Goal: Task Accomplishment & Management: Complete application form

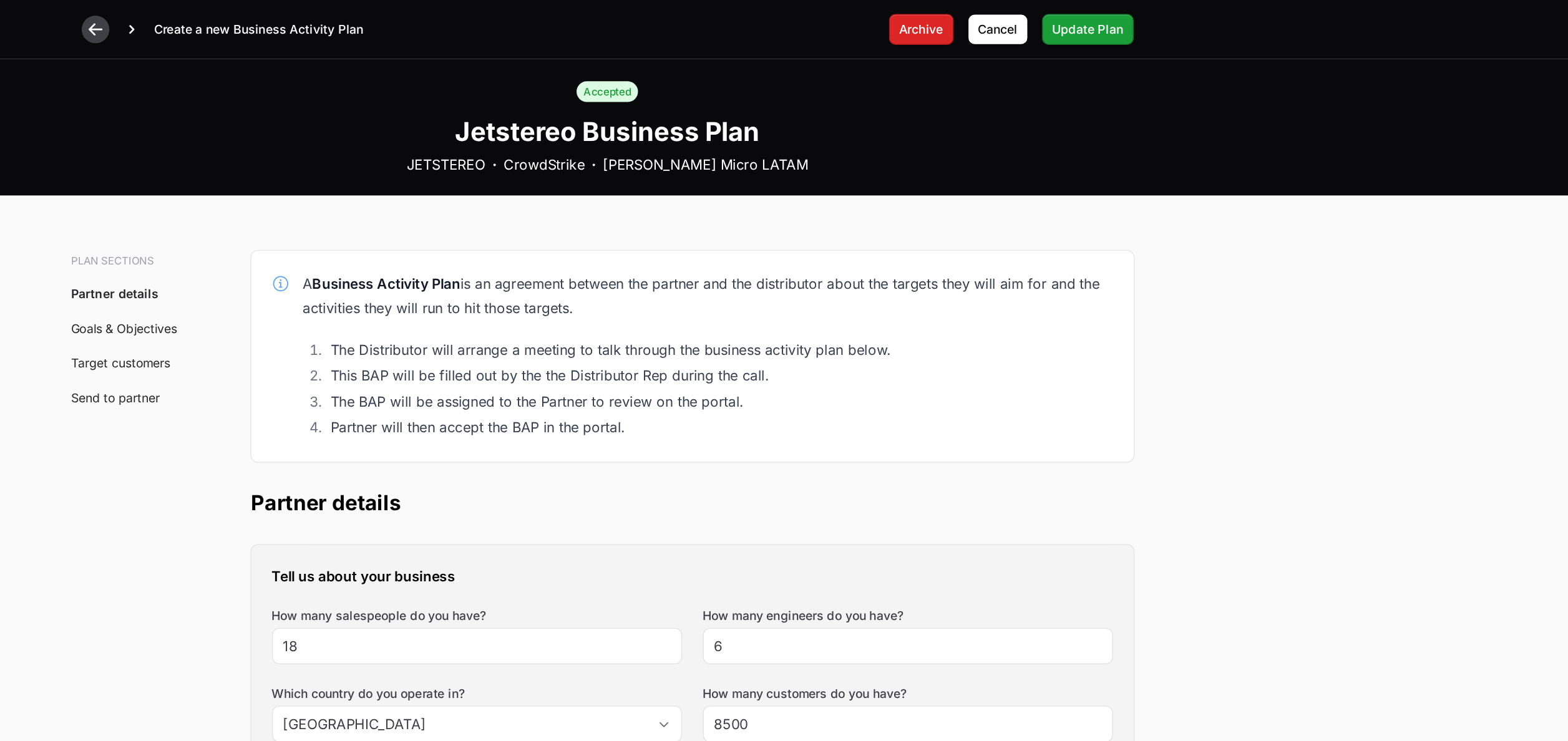
click at [410, 14] on div at bounding box center [415, 21] width 20 height 20
click at [410, 25] on icon at bounding box center [415, 21] width 13 height 13
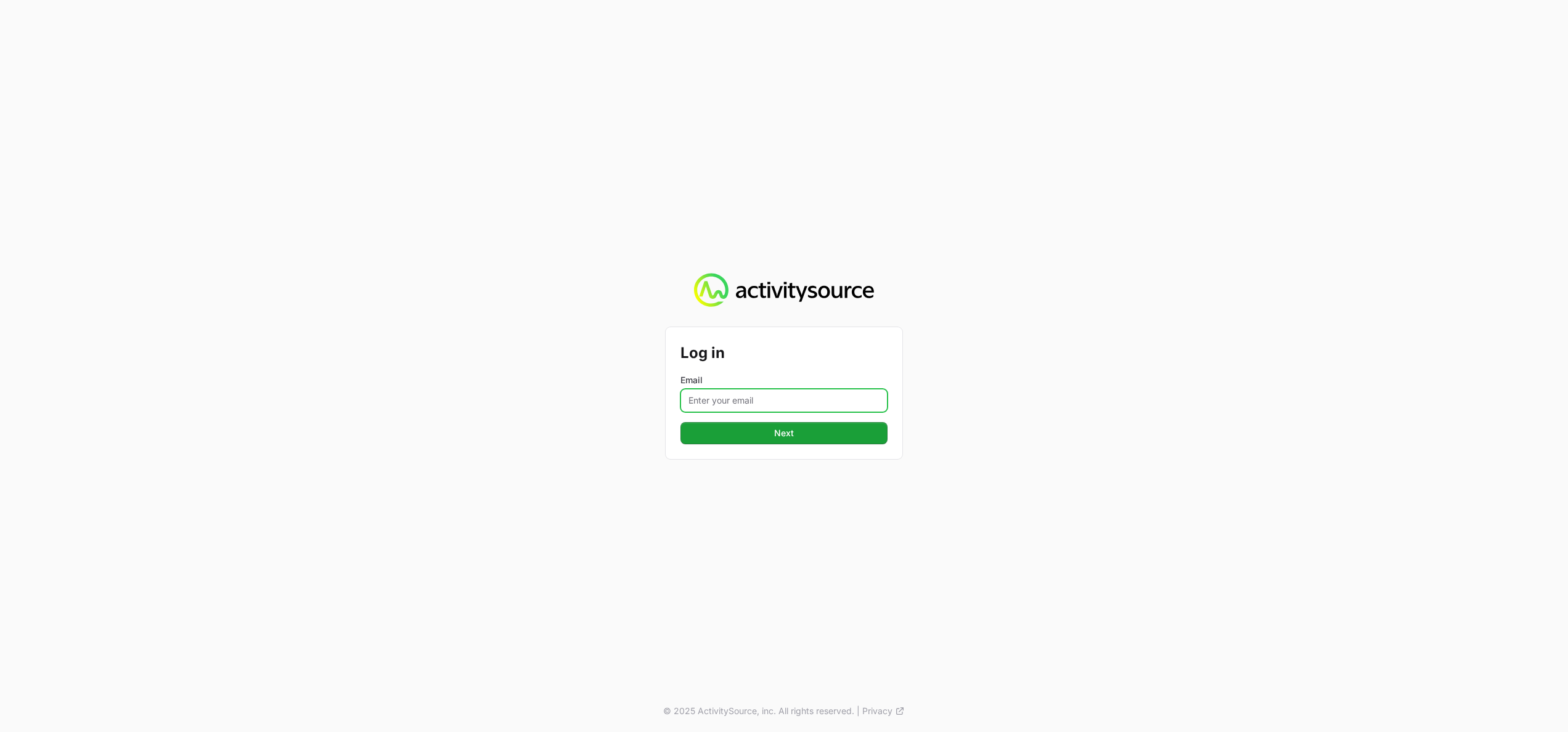
click at [710, 398] on input "Email" at bounding box center [784, 400] width 207 height 24
type input "[PERSON_NAME][EMAIL_ADDRESS][DOMAIN_NAME]"
click at [748, 440] on button "Next" at bounding box center [784, 433] width 207 height 22
